Goal: Share content: Share content

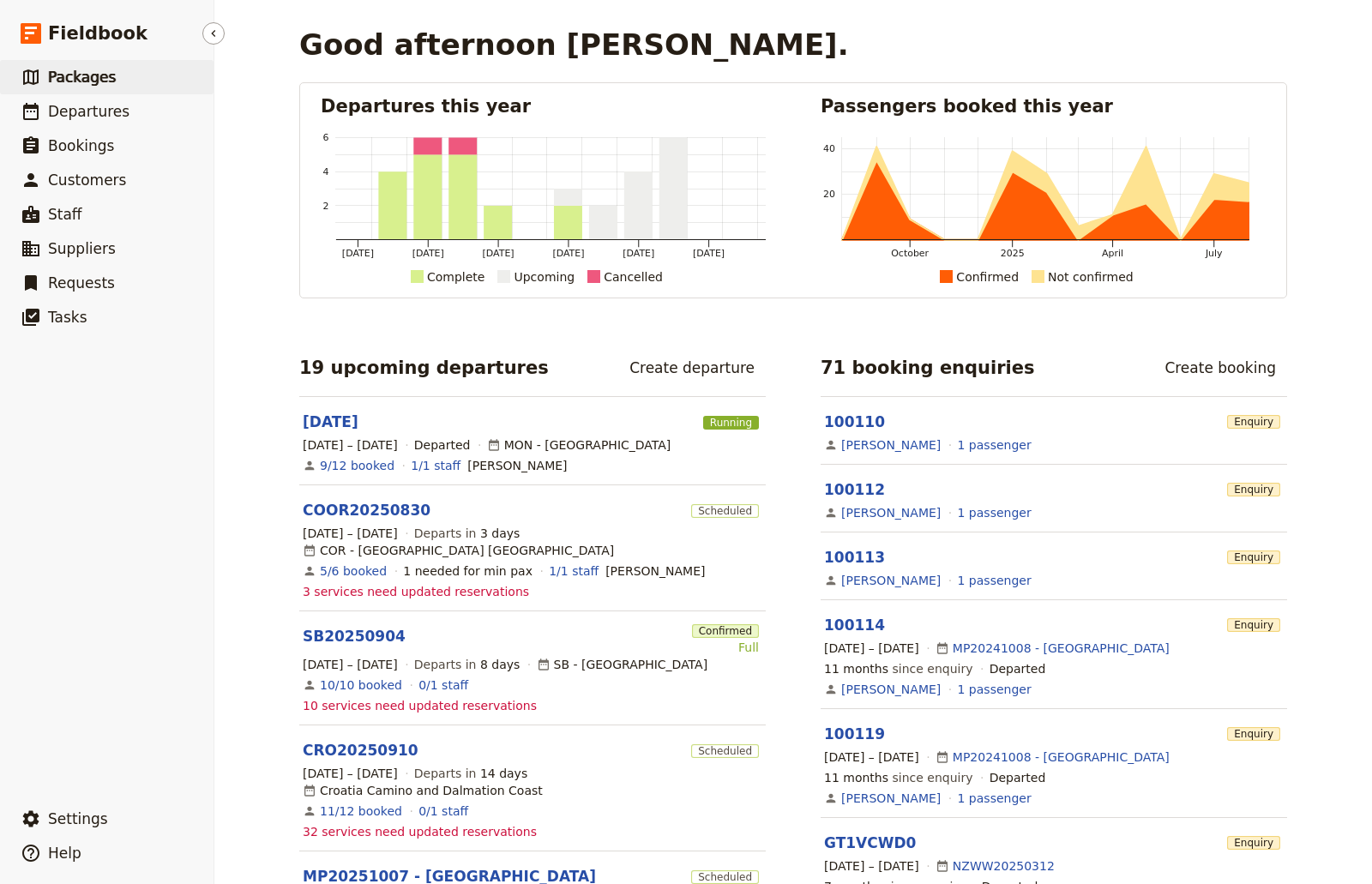
click at [60, 77] on span "Packages" at bounding box center [82, 77] width 68 height 17
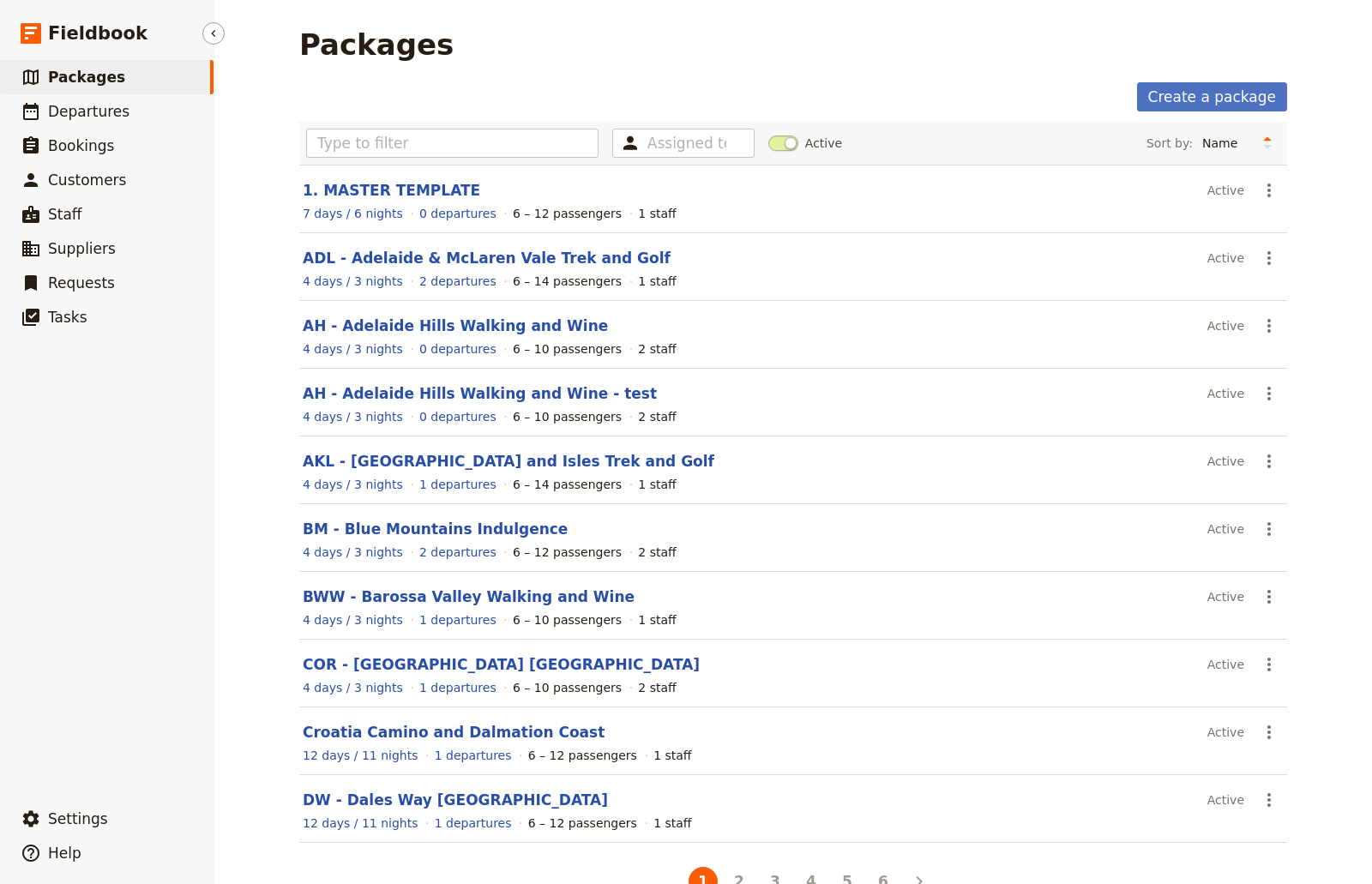
click at [63, 82] on span "Packages" at bounding box center [87, 77] width 77 height 17
click at [67, 104] on span "Departures" at bounding box center [88, 112] width 82 height 17
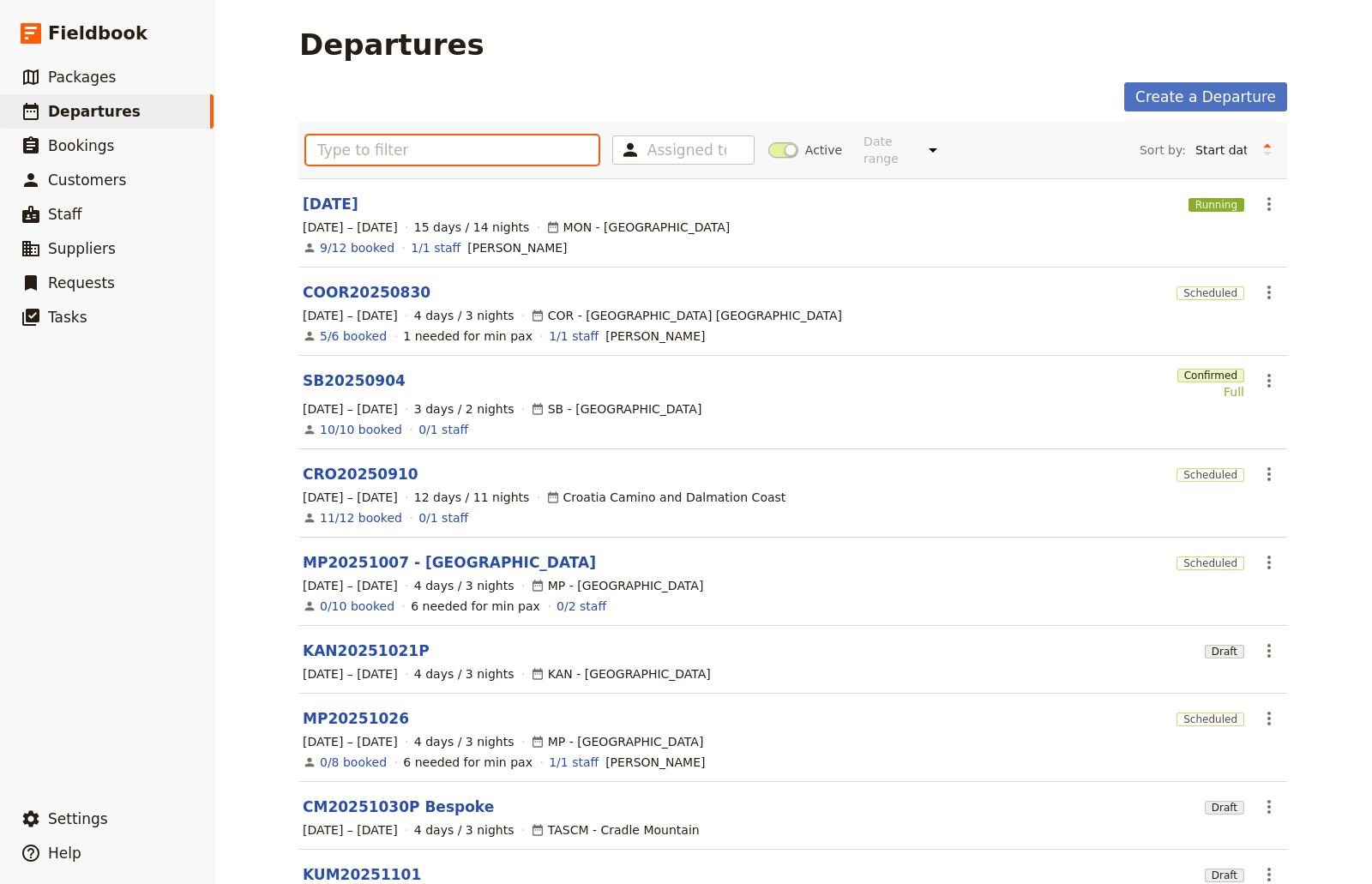
click at [434, 140] on input "text" at bounding box center [452, 150] width 292 height 29
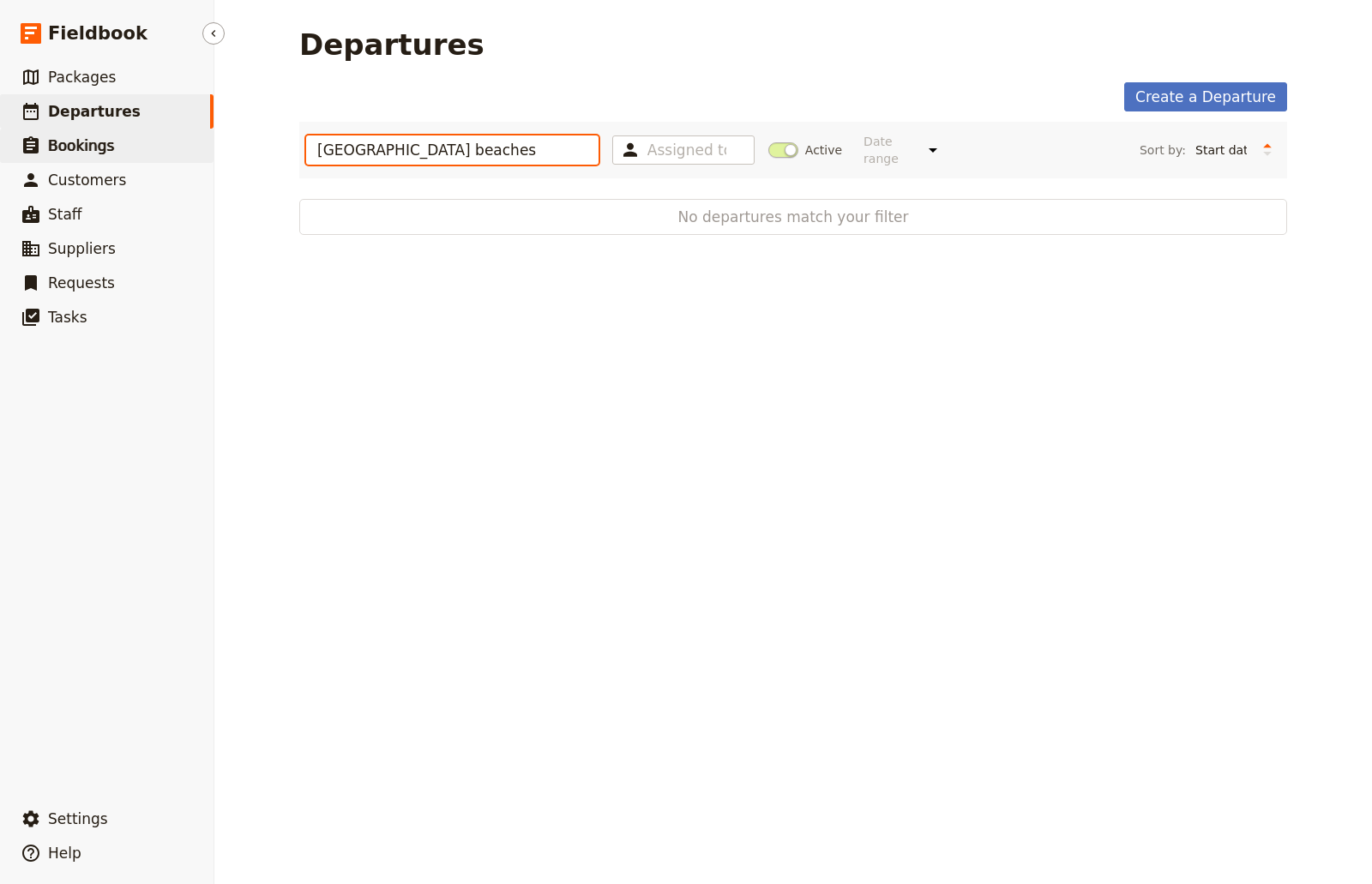
drag, startPoint x: 413, startPoint y: 129, endPoint x: 117, endPoint y: 139, distance: 296.2
click at [117, 139] on div "Fieldbook ​ ​ Fieldbook ​ ​ Packages ​ Departures ​ Bookings ​ Customers ​ Staf…" at bounding box center [686, 442] width 1372 height 884
type input "sydne"
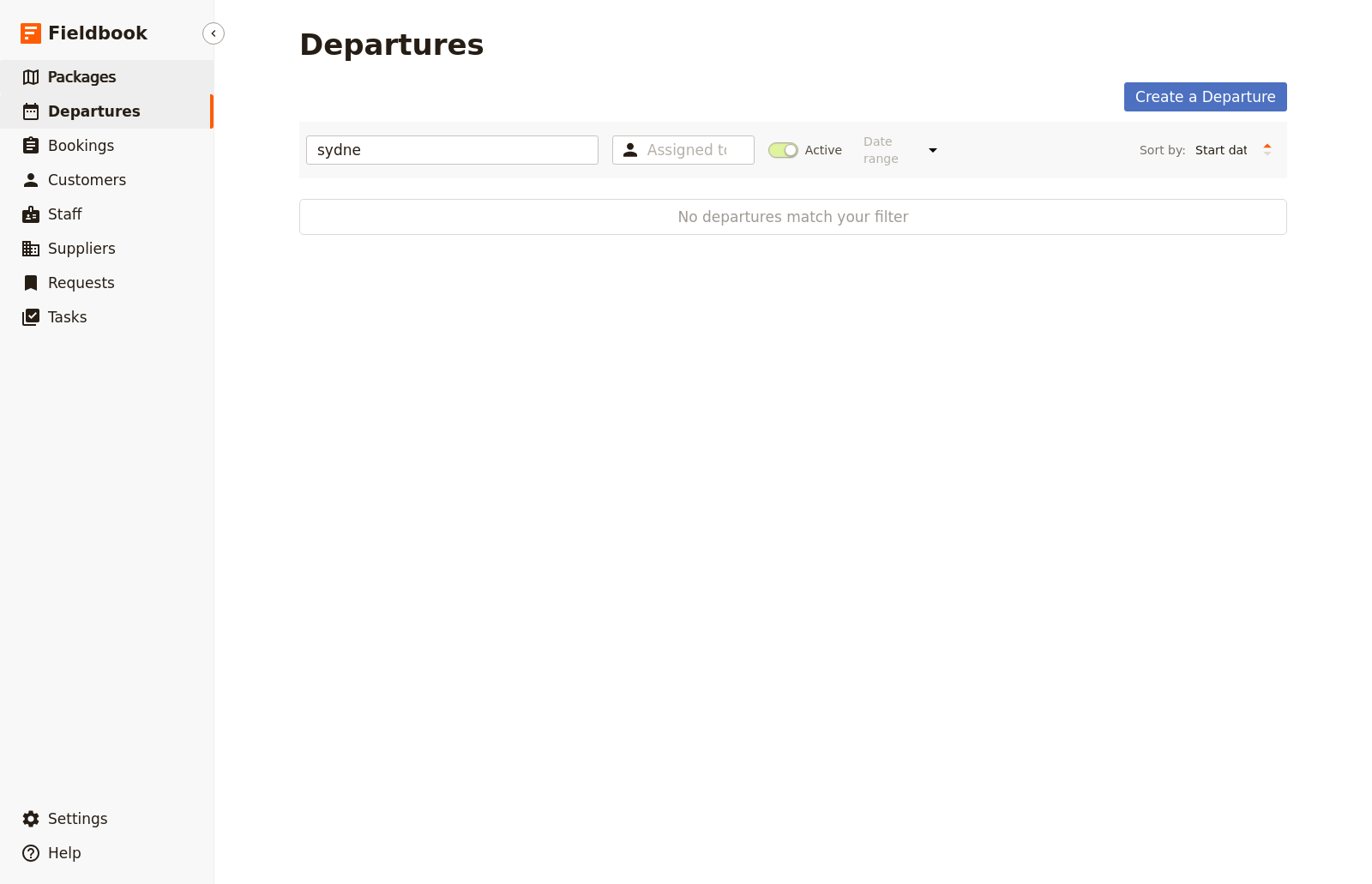
click at [99, 82] on span "Packages" at bounding box center [82, 77] width 68 height 17
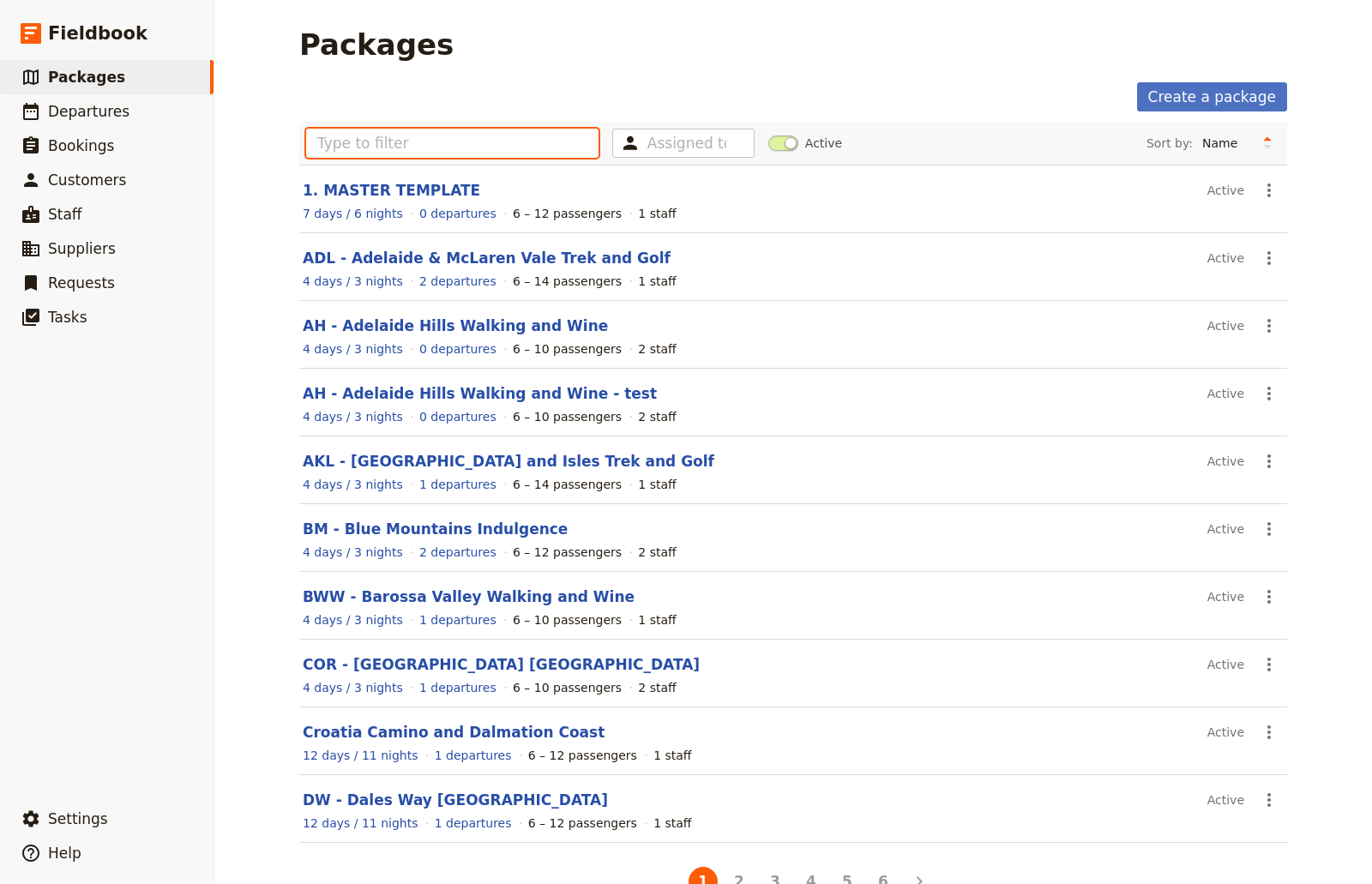
click at [435, 151] on input "text" at bounding box center [452, 143] width 292 height 29
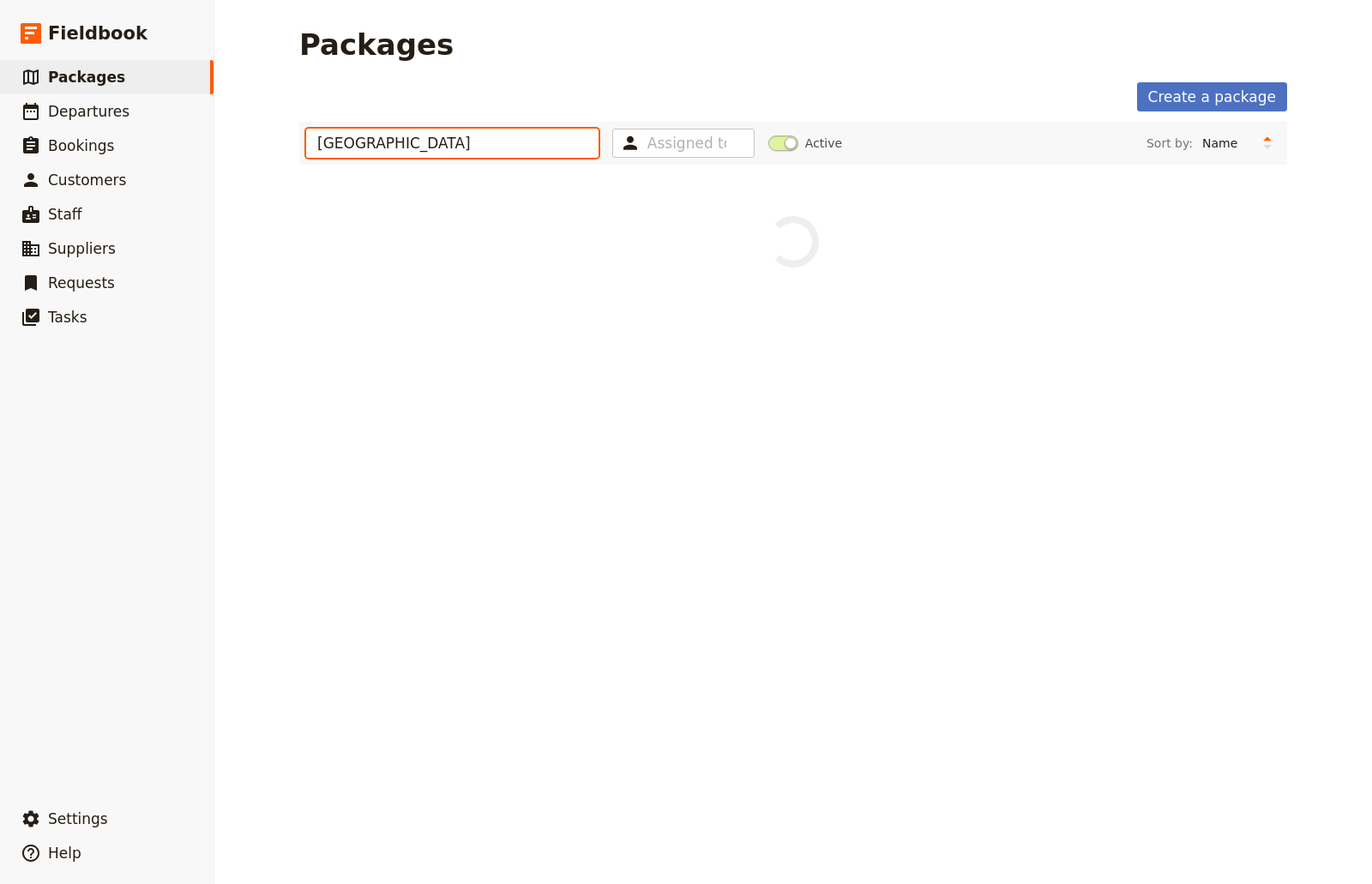
type input "[GEOGRAPHIC_DATA]"
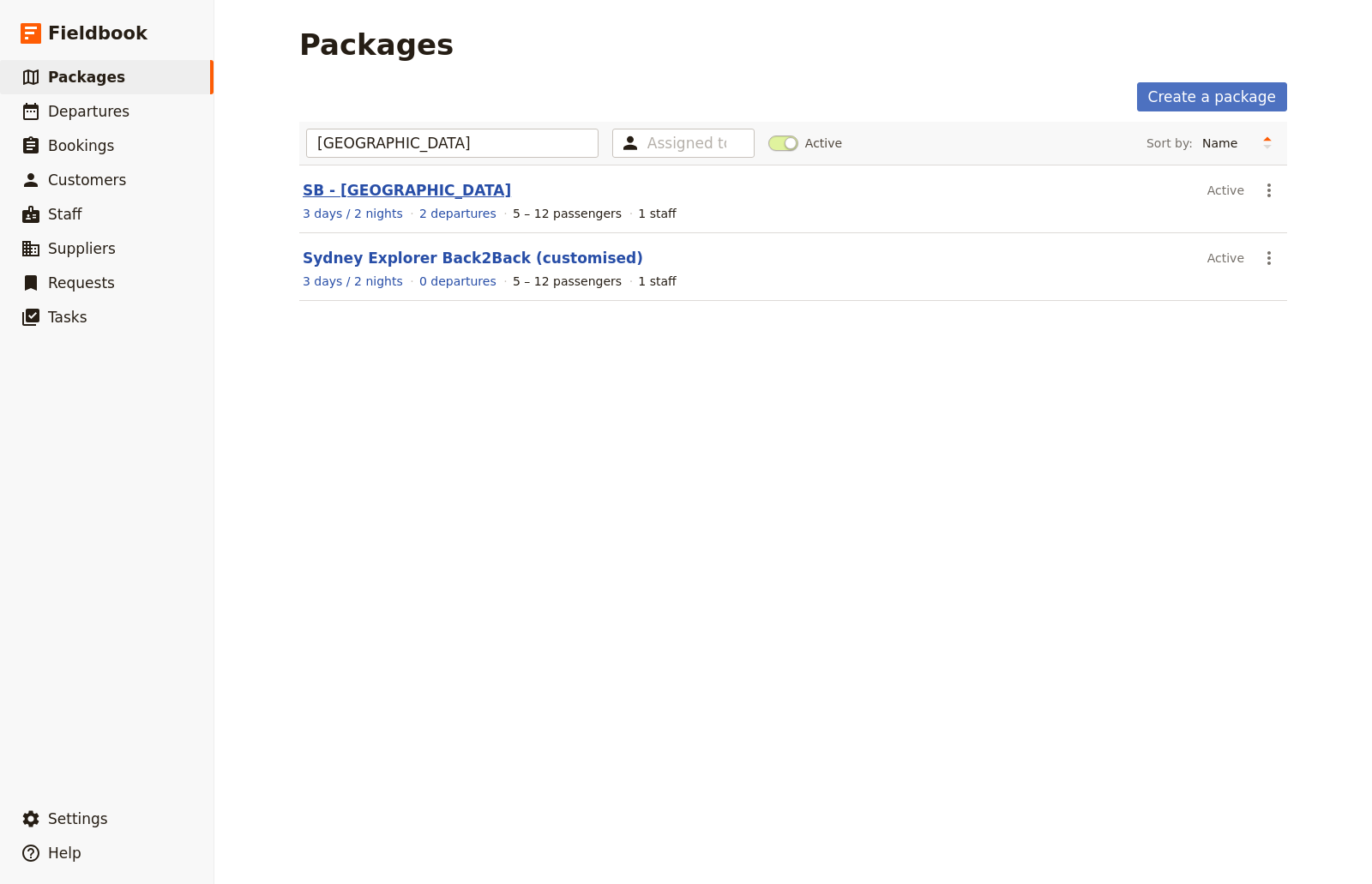
click at [418, 188] on link "SB - [GEOGRAPHIC_DATA]" at bounding box center [406, 191] width 209 height 17
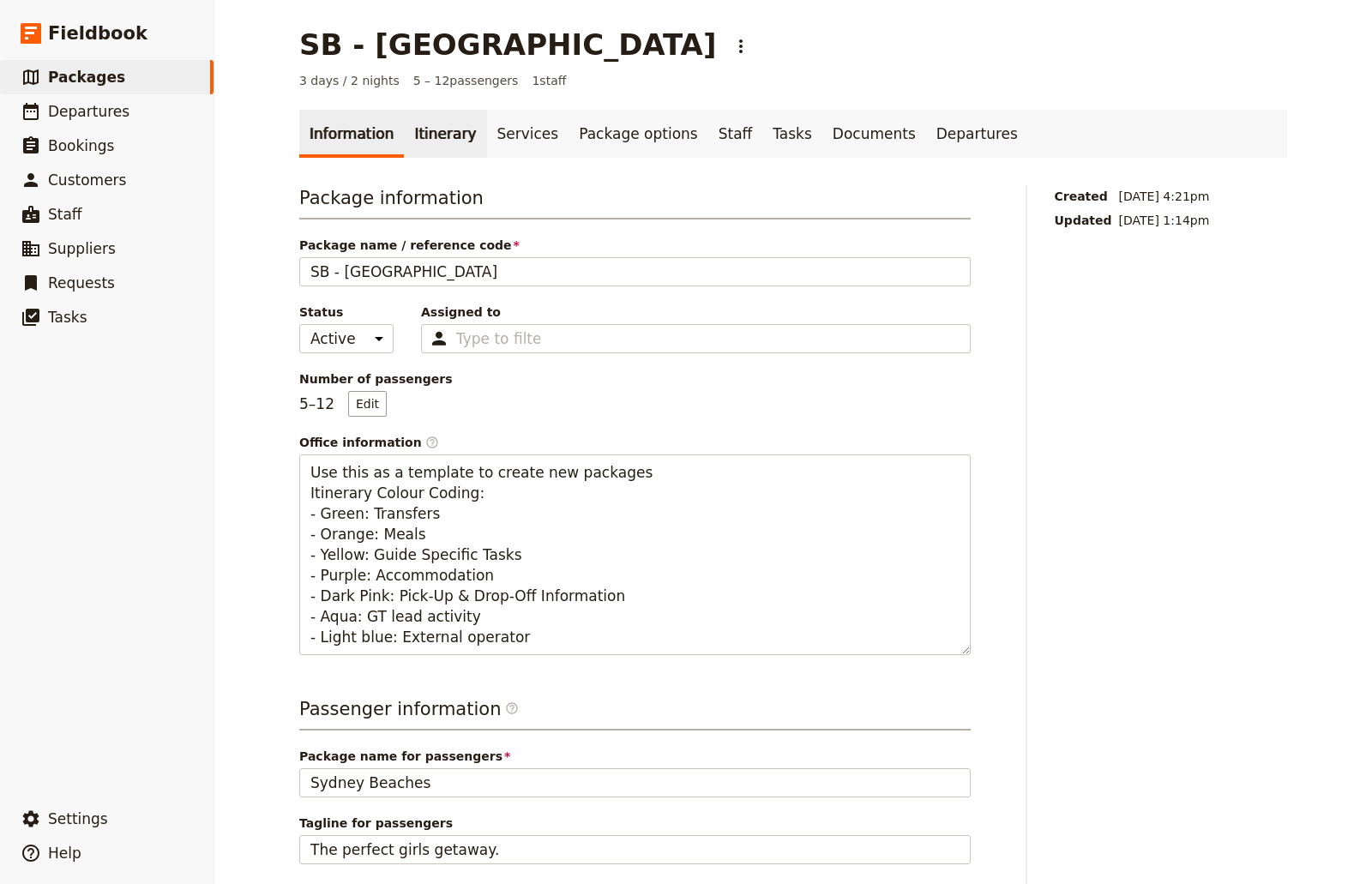
click at [437, 129] on link "Itinerary" at bounding box center [445, 134] width 82 height 48
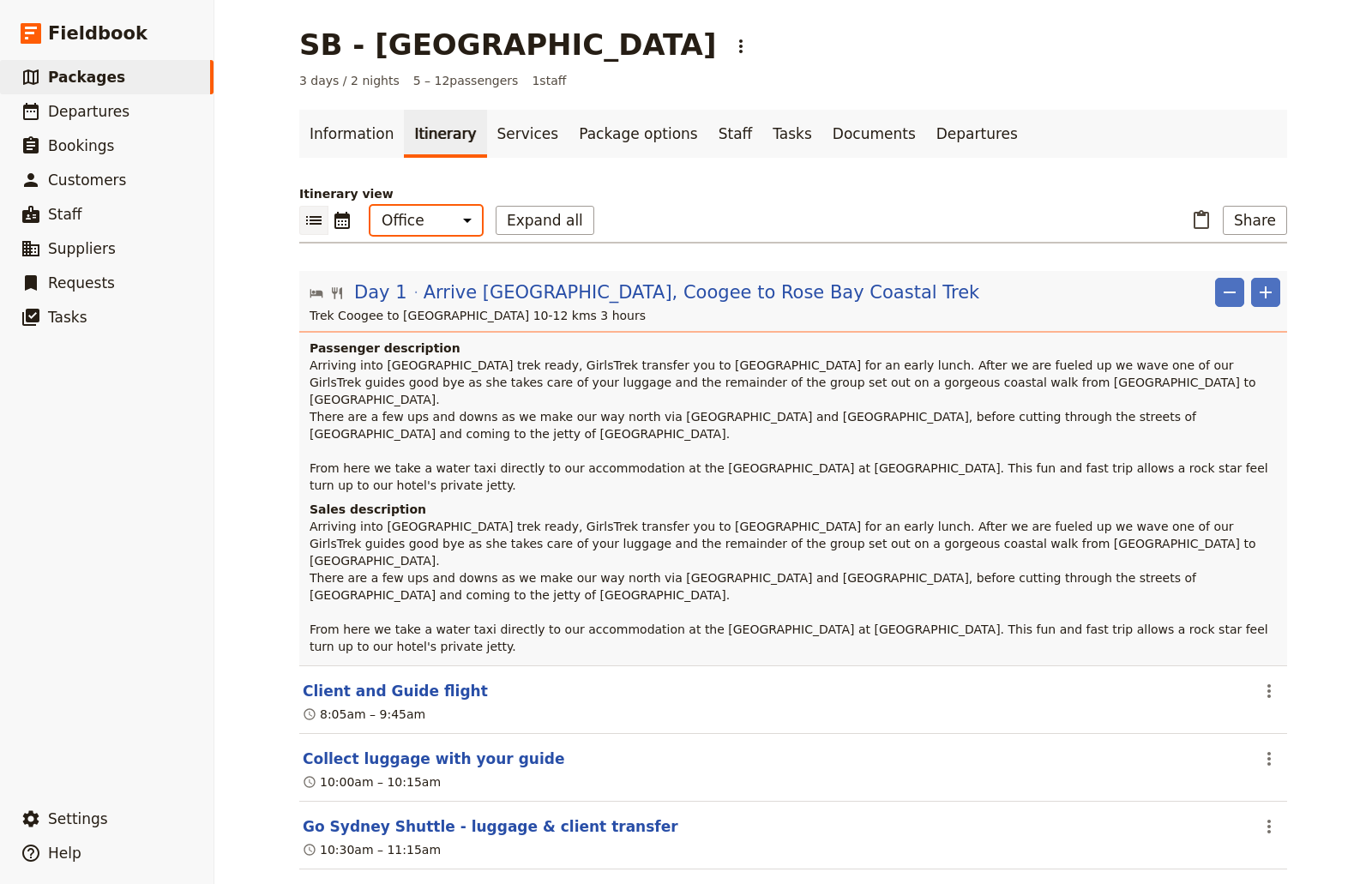
click at [443, 221] on select "Office Guide Passenger Sales" at bounding box center [426, 221] width 112 height 29
drag, startPoint x: 387, startPoint y: 357, endPoint x: 393, endPoint y: 336, distance: 21.8
click at [393, 336] on header "Day 1 Arrive [GEOGRAPHIC_DATA], [GEOGRAPHIC_DATA] to Rose Bay Coastal Trek ​ ​ …" at bounding box center [793, 467] width 988 height 394
click at [445, 230] on select "Office Guide Passenger Sales" at bounding box center [426, 221] width 112 height 29
select select "MARKETING"
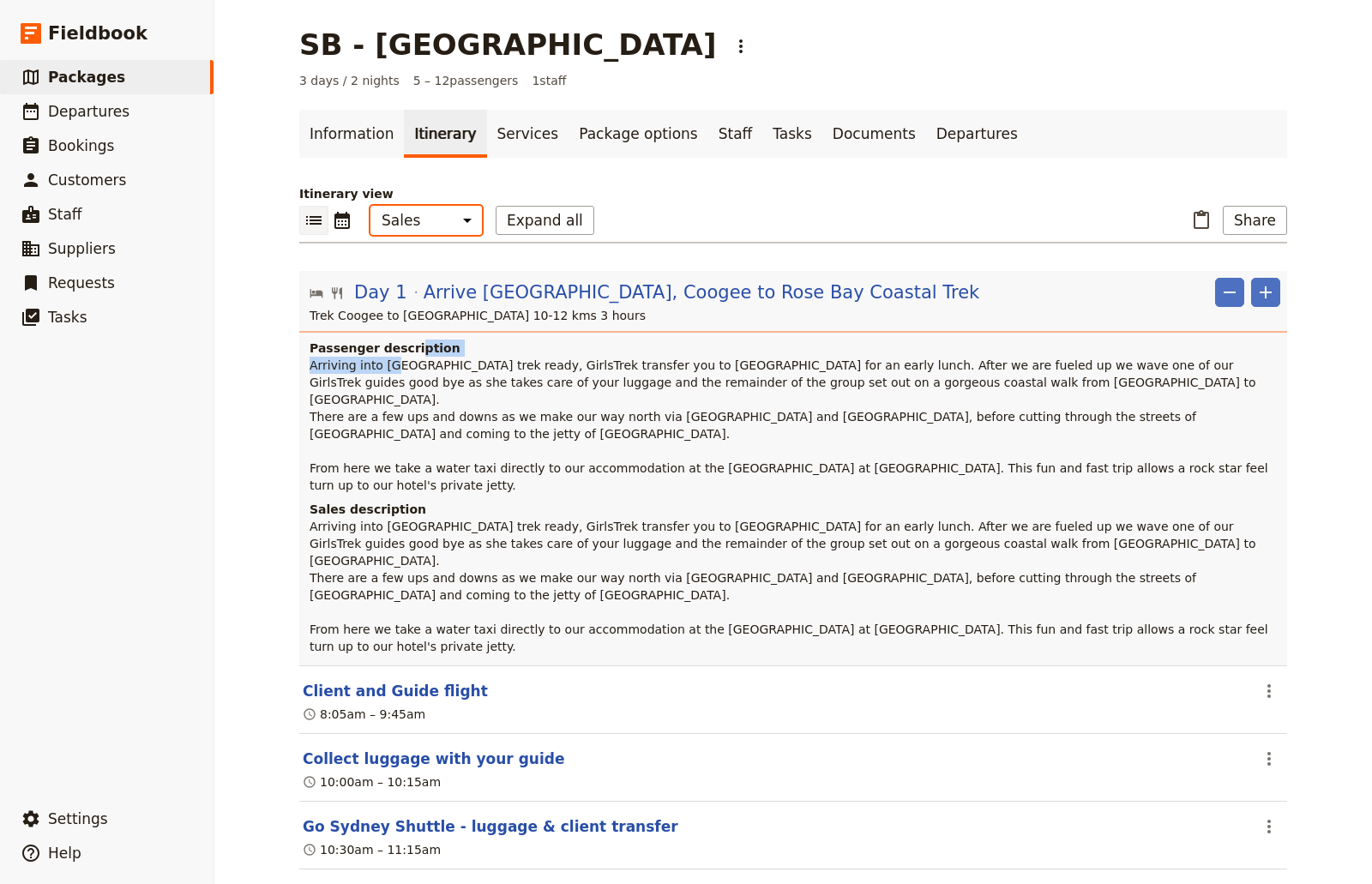
click at [370, 206] on select "Office Guide Passenger Sales" at bounding box center [426, 221] width 112 height 29
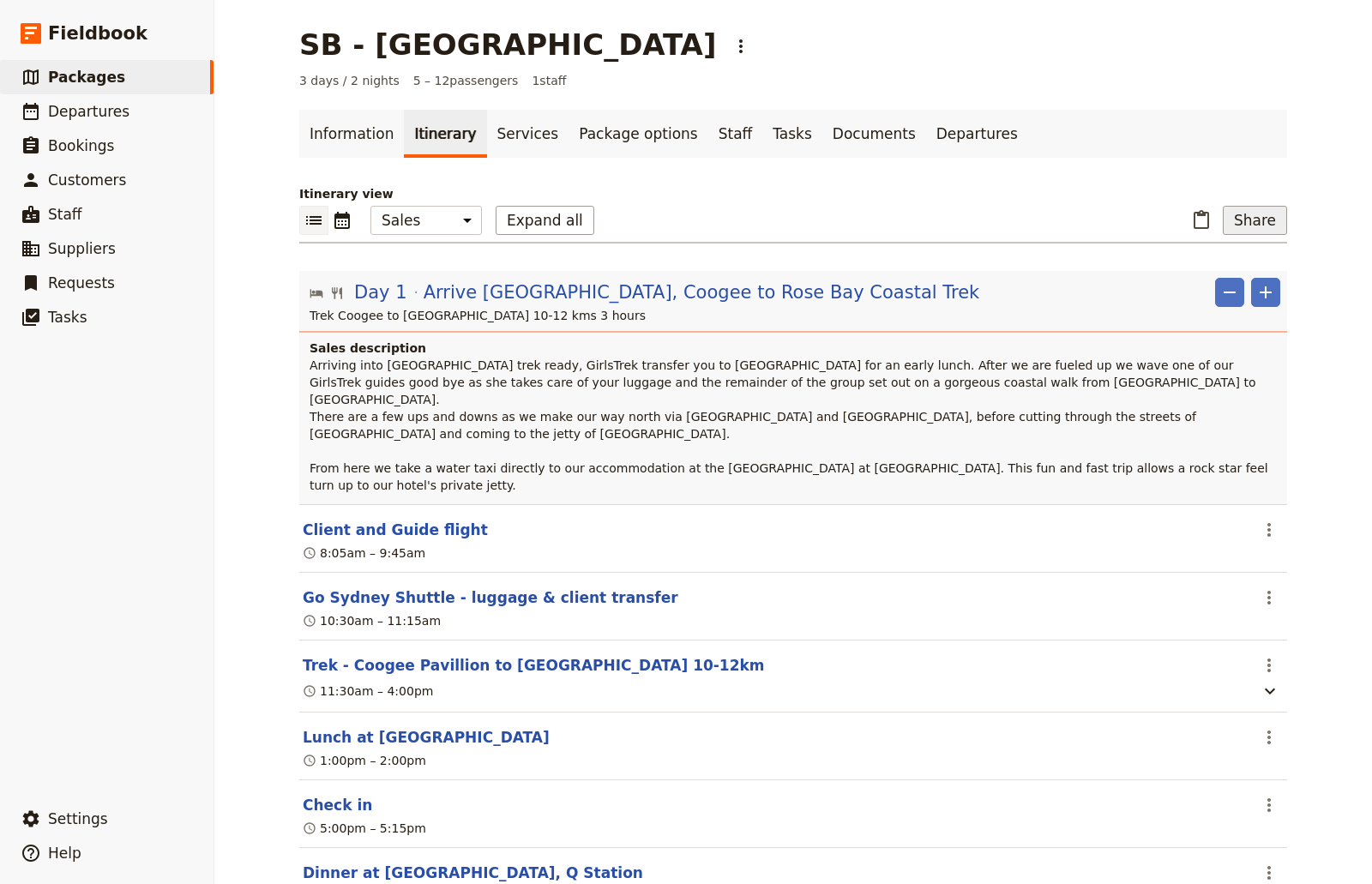
click at [1249, 216] on button "Share" at bounding box center [1255, 221] width 64 height 29
click at [1222, 313] on span "Sales Brochure" at bounding box center [1198, 306] width 90 height 17
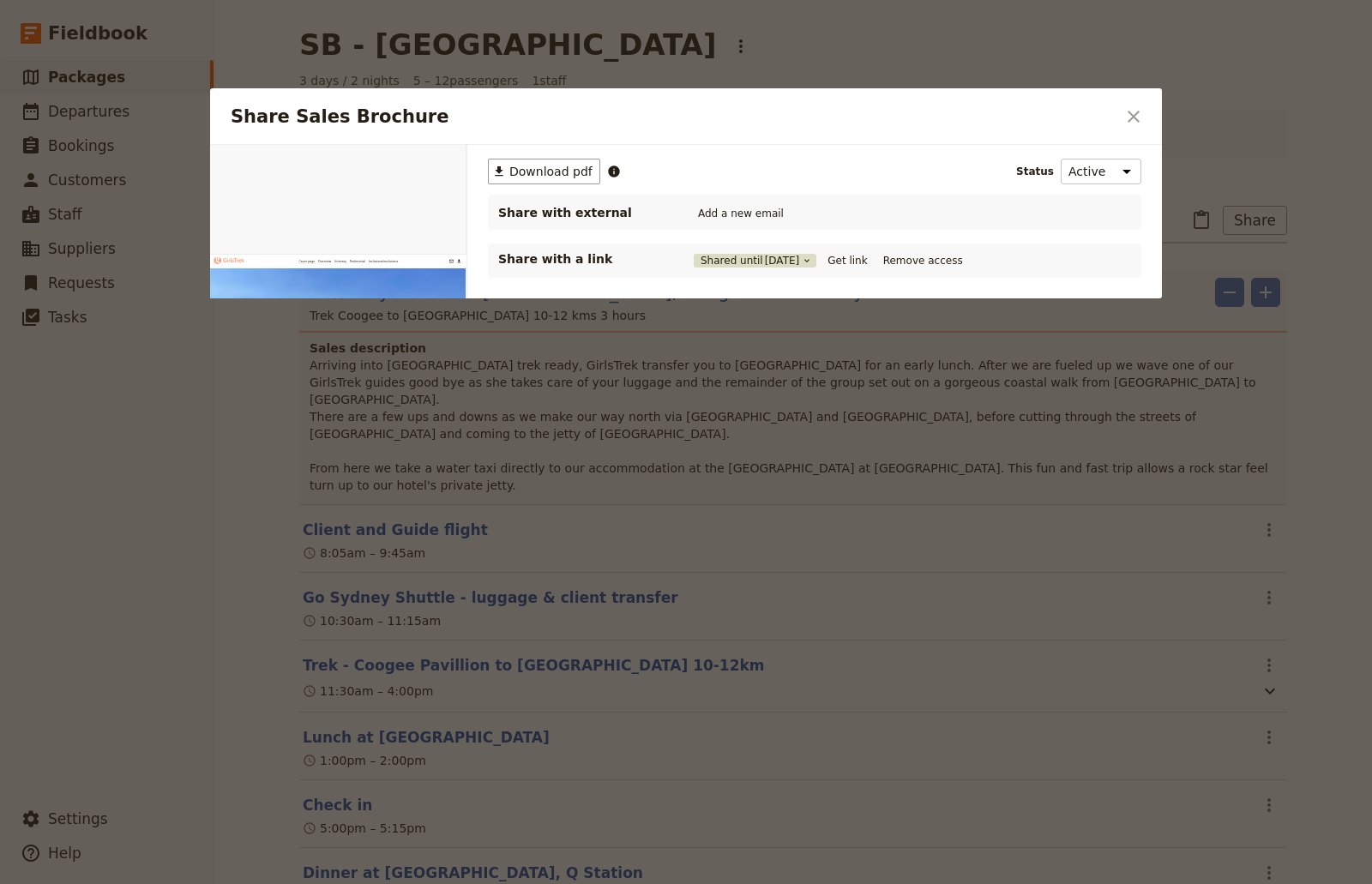
click at [787, 263] on span "[DATE]" at bounding box center [783, 261] width 35 height 14
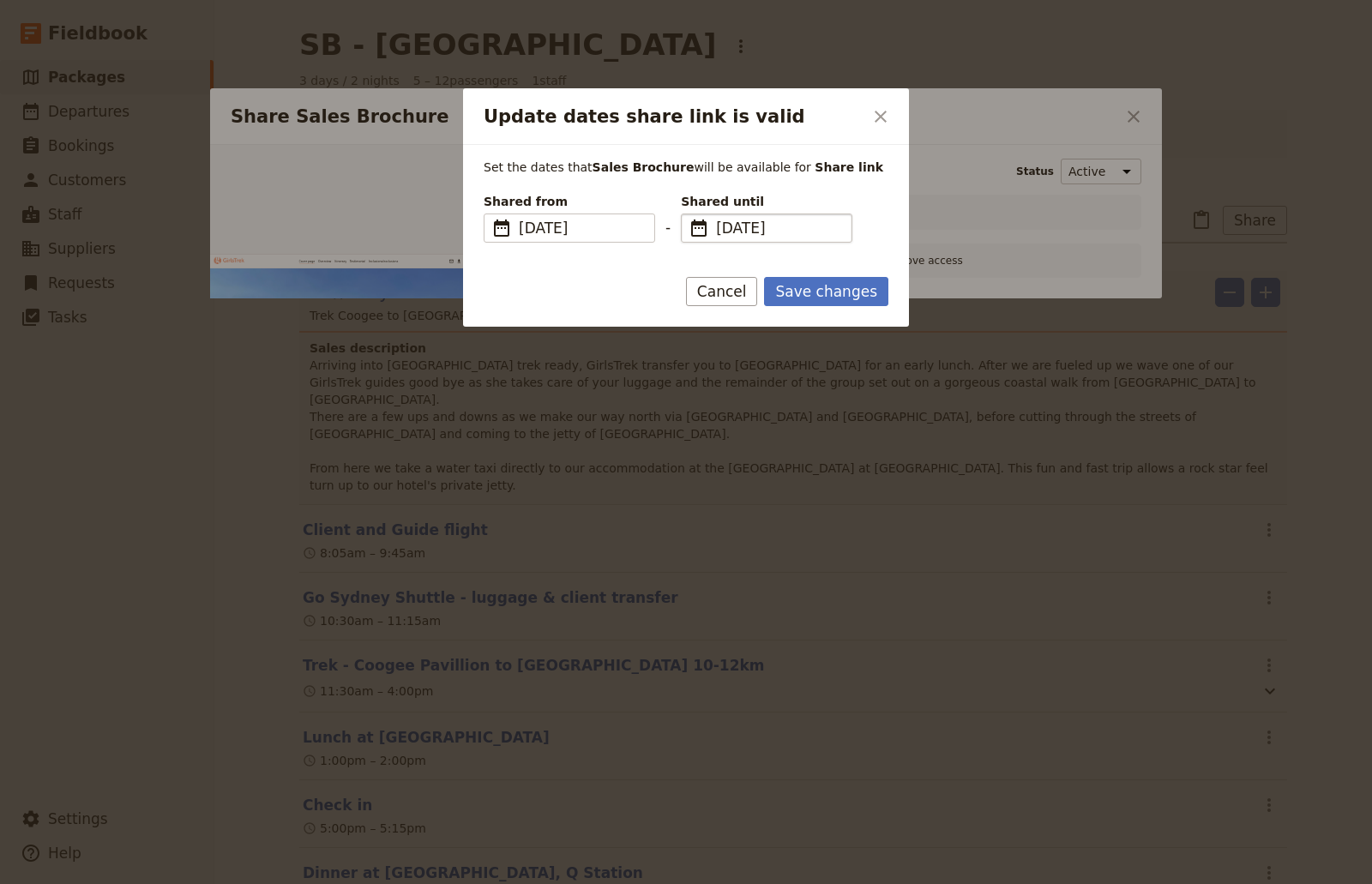
click at [700, 225] on span "​" at bounding box center [699, 229] width 21 height 21
click at [689, 215] on input "[DATE]" at bounding box center [688, 214] width 1 height 1
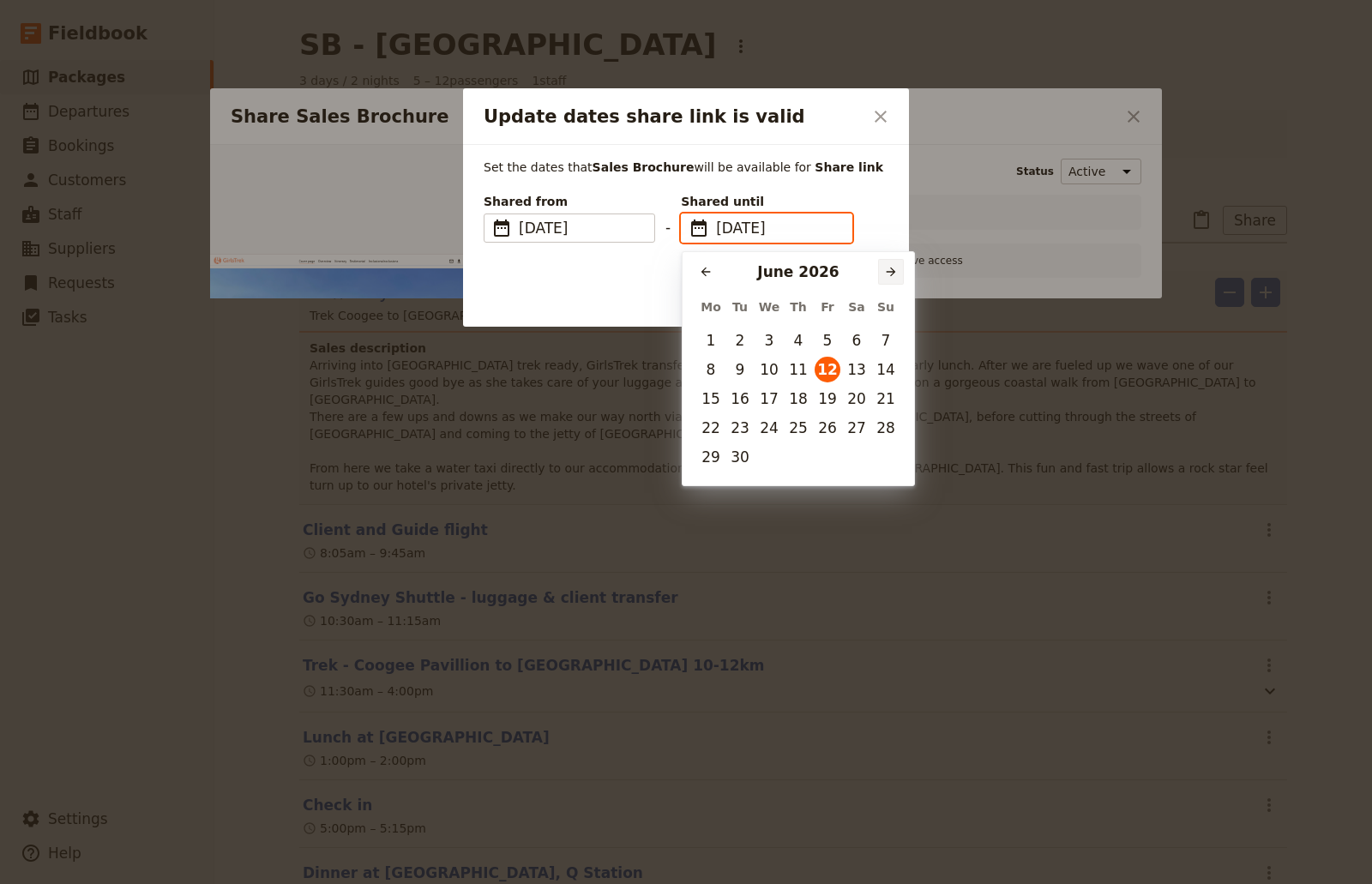
click at [887, 273] on icon "Next month" at bounding box center [891, 271] width 14 height 14
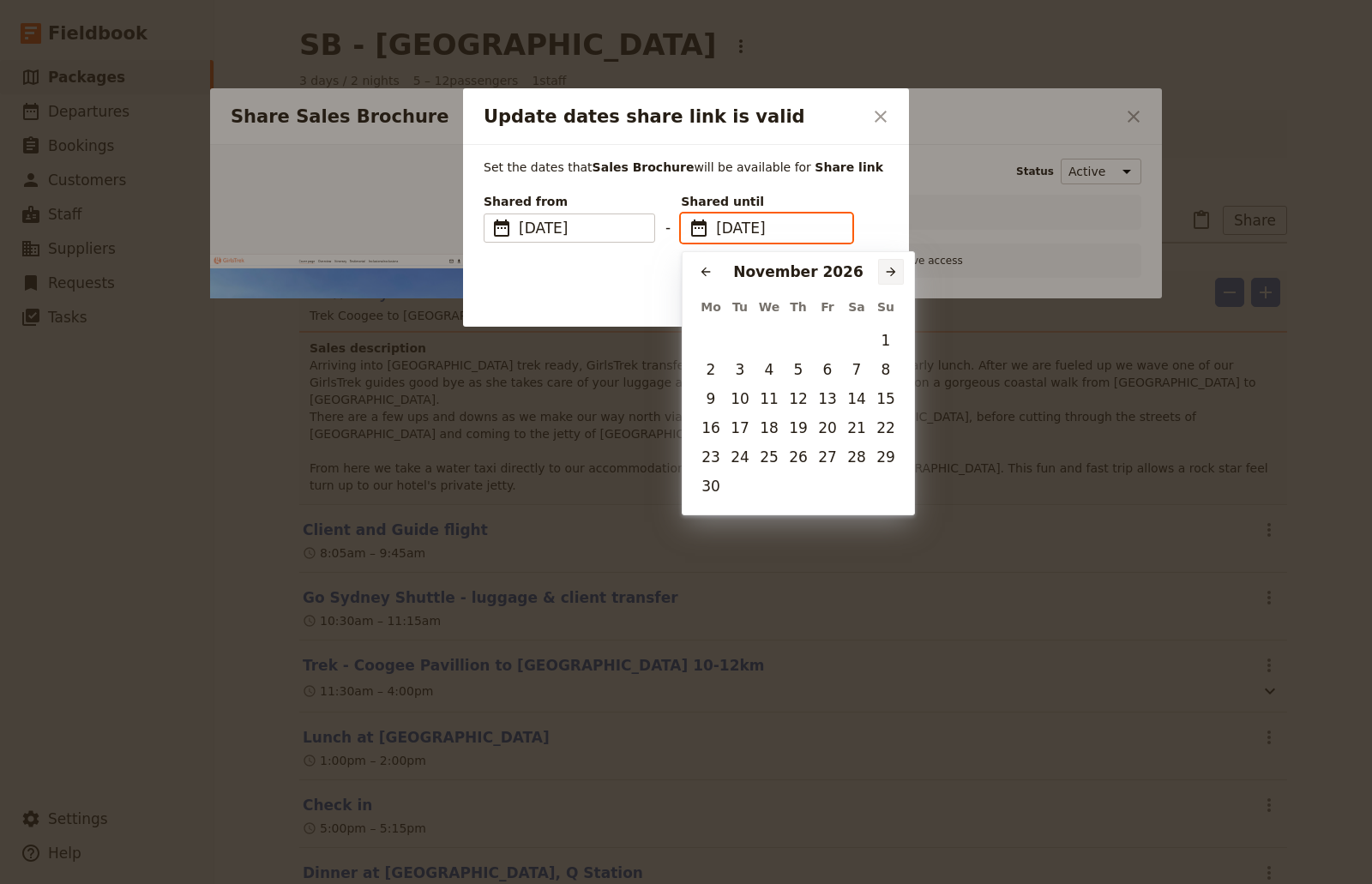
click at [887, 273] on icon "Next month" at bounding box center [891, 271] width 14 height 14
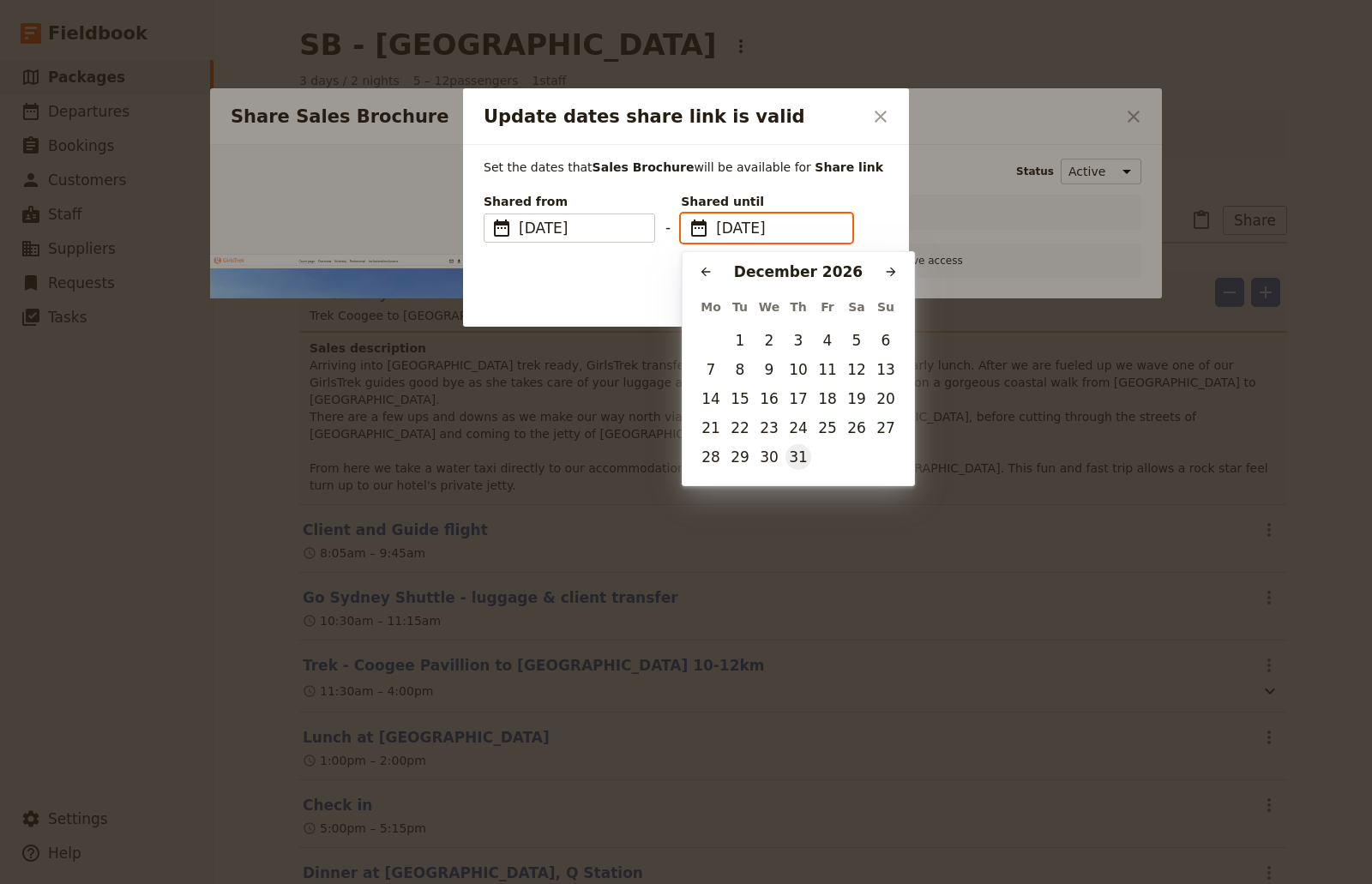
click at [799, 467] on button "31" at bounding box center [798, 457] width 26 height 26
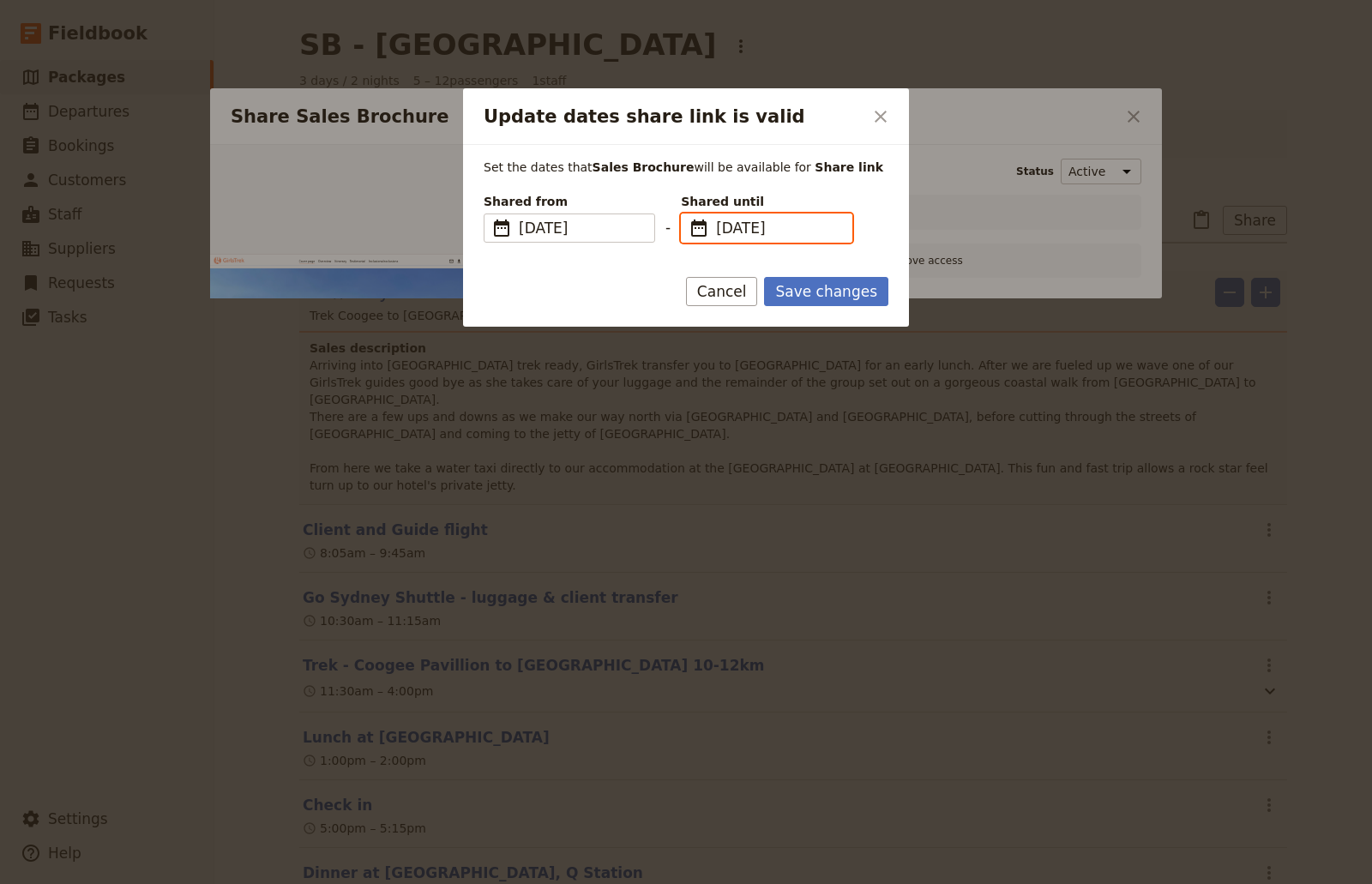
type input "[DATE]"
click at [845, 294] on button "Save changes" at bounding box center [826, 291] width 125 height 29
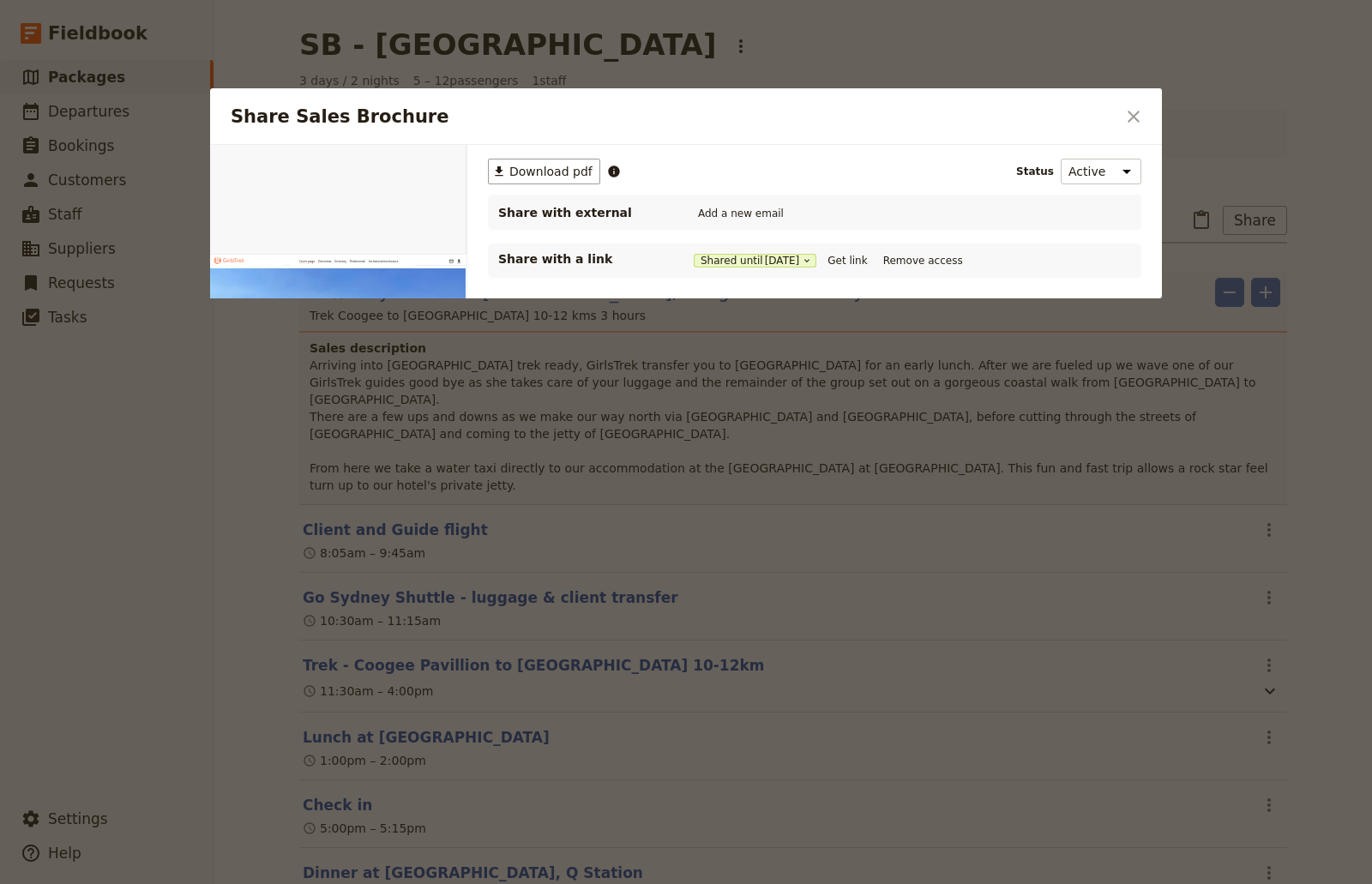
click at [556, 264] on p "Share with a link" at bounding box center [584, 259] width 172 height 17
click at [526, 262] on p "Share with a link" at bounding box center [584, 259] width 172 height 17
click at [538, 215] on span "Share with external" at bounding box center [584, 213] width 172 height 17
click at [578, 260] on p "Share with a link" at bounding box center [584, 259] width 172 height 17
click at [531, 266] on p "Share with a link" at bounding box center [584, 259] width 172 height 17
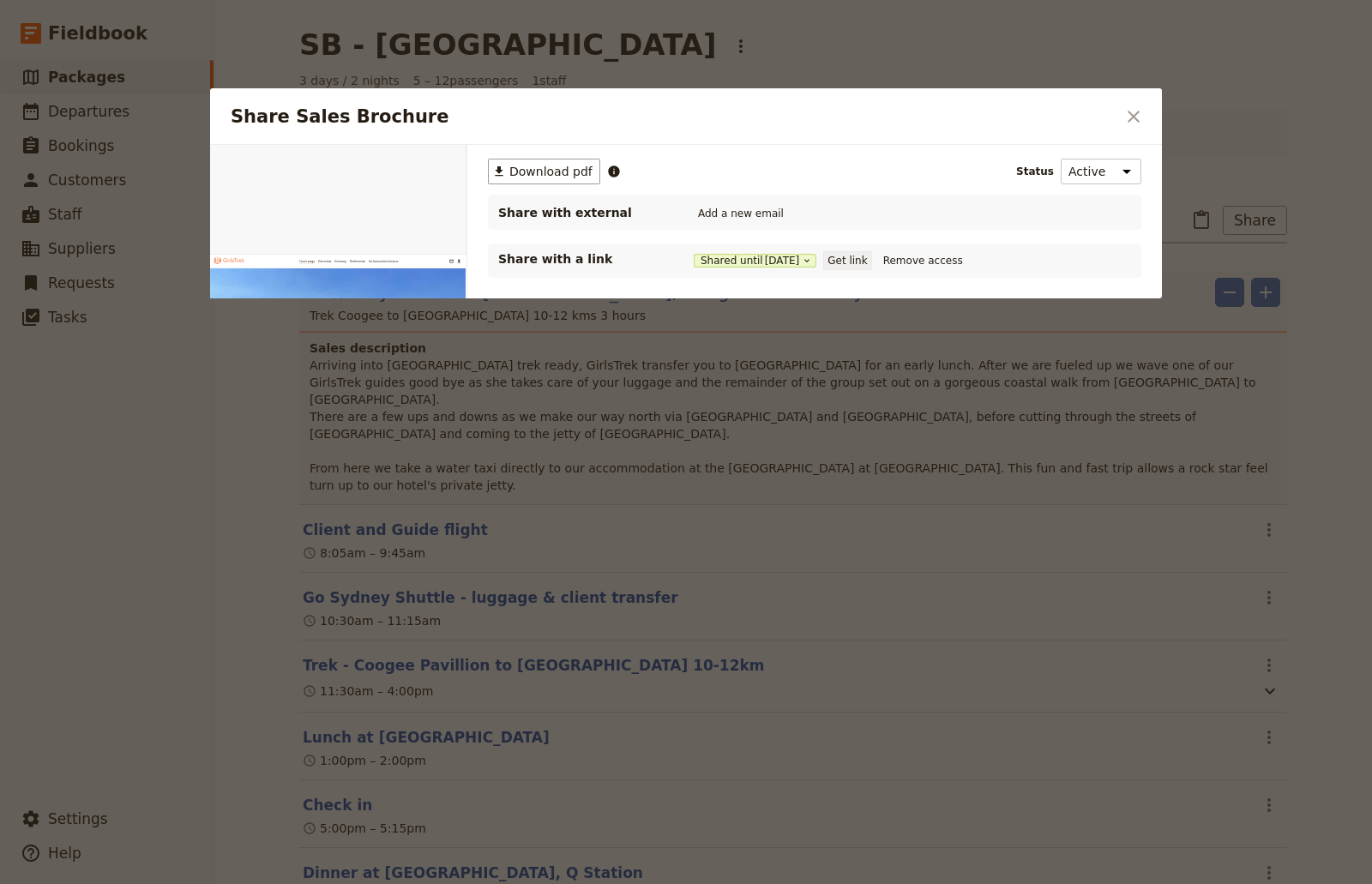
click at [871, 262] on button "Get link" at bounding box center [847, 261] width 48 height 19
click at [1134, 111] on icon "Close dialog" at bounding box center [1134, 117] width 21 height 21
